Goal: Task Accomplishment & Management: Use online tool/utility

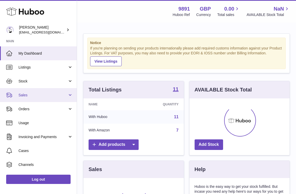
click at [33, 98] on link "Sales" at bounding box center [38, 95] width 77 height 14
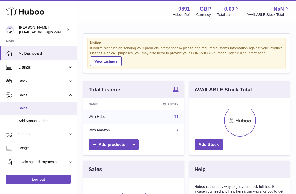
click at [32, 110] on span "Sales" at bounding box center [46, 108] width 55 height 5
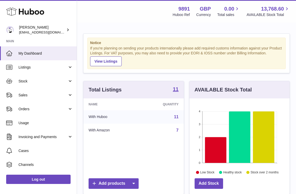
scroll to position [80, 100]
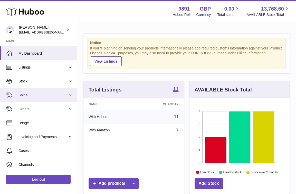
click at [34, 95] on span "Sales" at bounding box center [43, 95] width 49 height 5
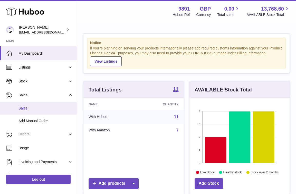
click at [39, 110] on span "Sales" at bounding box center [46, 108] width 55 height 5
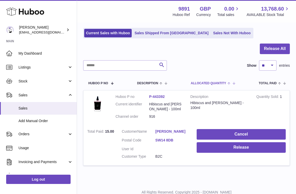
scroll to position [50, 0]
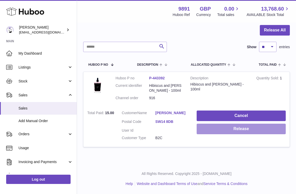
click at [227, 130] on button "Release" at bounding box center [241, 128] width 89 height 11
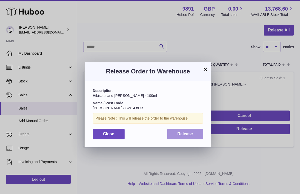
click at [181, 132] on span "Release" at bounding box center [186, 133] width 16 height 4
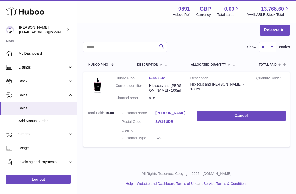
scroll to position [0, 0]
